Goal: Transaction & Acquisition: Purchase product/service

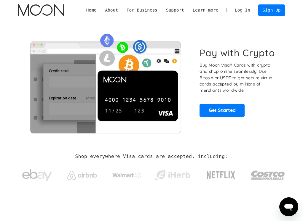
click at [244, 10] on link "Log In" at bounding box center [242, 10] width 24 height 11
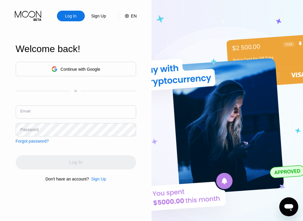
click at [41, 113] on input "text" at bounding box center [76, 111] width 120 height 13
paste input "[EMAIL_ADDRESS][DOMAIN_NAME]"
type input "[EMAIL_ADDRESS][DOMAIN_NAME]"
click at [34, 129] on div "Password" at bounding box center [29, 129] width 18 height 5
click at [29, 130] on div "Password" at bounding box center [29, 129] width 18 height 5
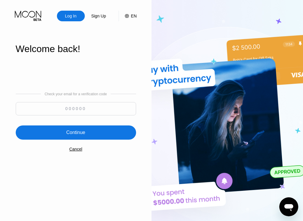
click at [86, 108] on input at bounding box center [76, 108] width 120 height 13
type input "254360"
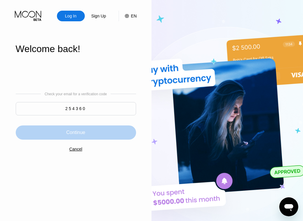
click at [73, 134] on div "Continue" at bounding box center [75, 133] width 19 height 6
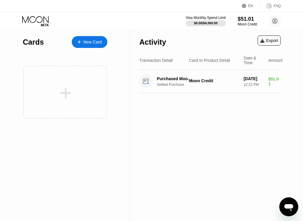
click at [89, 44] on div "New Card" at bounding box center [92, 42] width 18 height 5
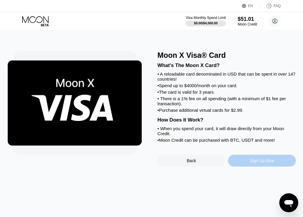
click at [254, 163] on div "Sign Up Now" at bounding box center [262, 160] width 24 height 5
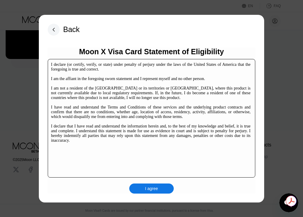
scroll to position [90, 2]
click at [149, 190] on div "I agree" at bounding box center [151, 188] width 13 height 5
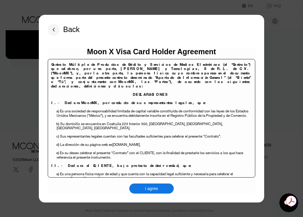
click at [152, 189] on div "I agree" at bounding box center [151, 188] width 13 height 5
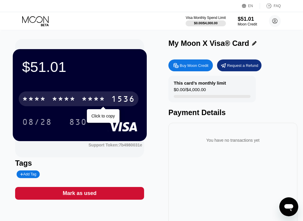
click at [86, 100] on div "* * * *" at bounding box center [93, 99] width 24 height 9
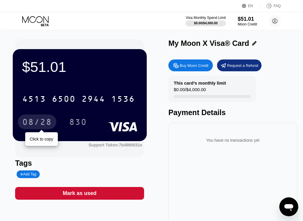
click at [36, 123] on div "08/28" at bounding box center [37, 122] width 30 height 9
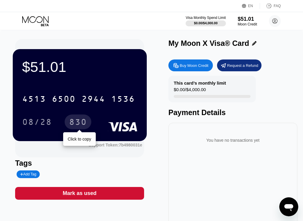
click at [76, 124] on div "830" at bounding box center [78, 122] width 18 height 9
